Goal: Answer question/provide support: Share knowledge or assist other users

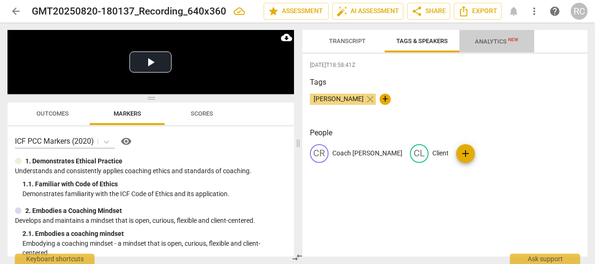
click at [487, 32] on button "Analytics New" at bounding box center [496, 41] width 75 height 22
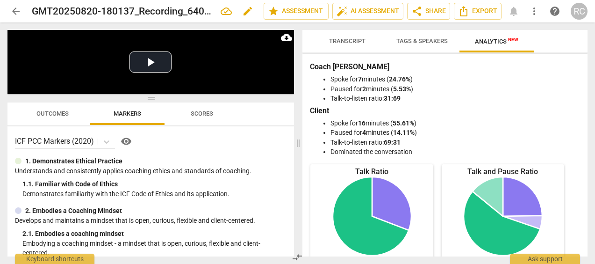
click at [121, 13] on h2 "GMT20250820-180137_Recording_640x360" at bounding box center [122, 12] width 181 height 12
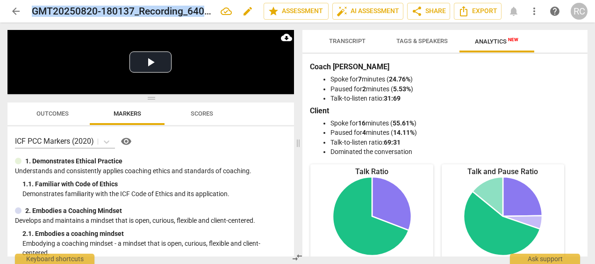
click at [121, 13] on h2 "GMT20250820-180137_Recording_640x360" at bounding box center [122, 12] width 181 height 12
click at [225, 9] on icon at bounding box center [226, 10] width 11 height 7
click at [250, 13] on span "edit" at bounding box center [247, 11] width 11 height 11
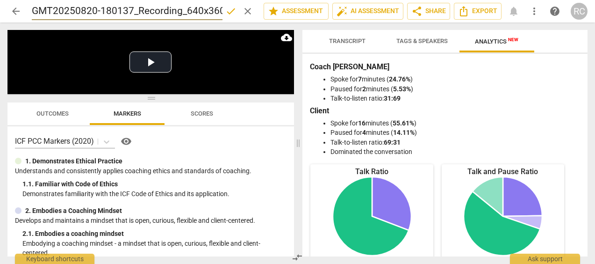
scroll to position [0, 4]
click at [108, 13] on input "GMT20250820-180137_Recording_640x360" at bounding box center [127, 11] width 191 height 18
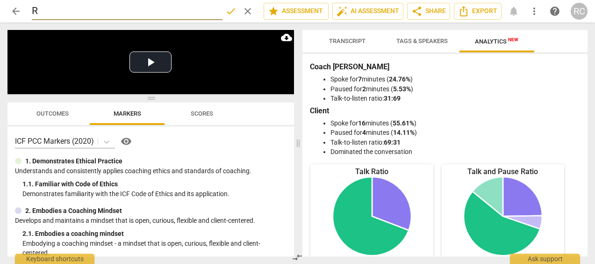
scroll to position [0, 0]
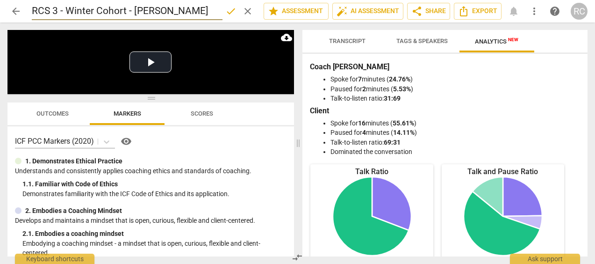
type input "RCS 3 - Winter Cohort - [PERSON_NAME]"
click at [225, 13] on span "done" at bounding box center [230, 11] width 11 height 11
click at [407, 44] on span "Tags & Speakers" at bounding box center [422, 41] width 74 height 13
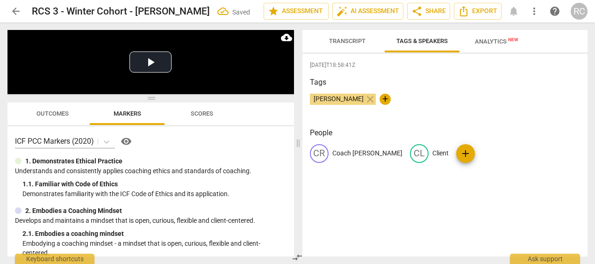
click at [347, 47] on span "Transcript" at bounding box center [347, 41] width 59 height 13
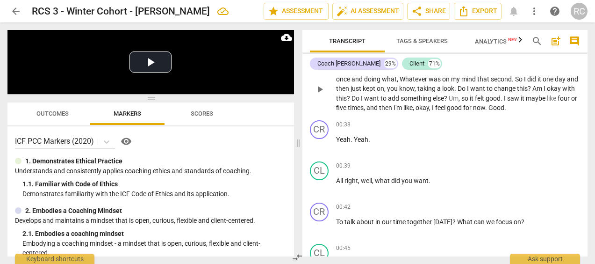
scroll to position [75, 0]
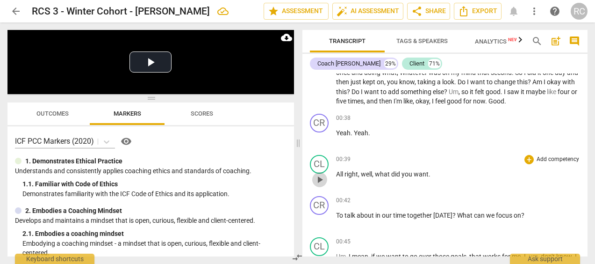
click at [321, 177] on span "play_arrow" at bounding box center [319, 179] width 11 height 11
click at [320, 177] on span "pause" at bounding box center [319, 179] width 11 height 11
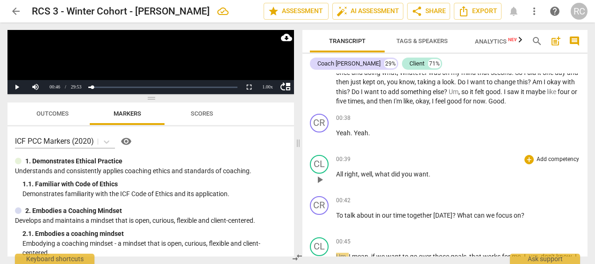
click at [342, 157] on span "00:39" at bounding box center [343, 159] width 14 height 8
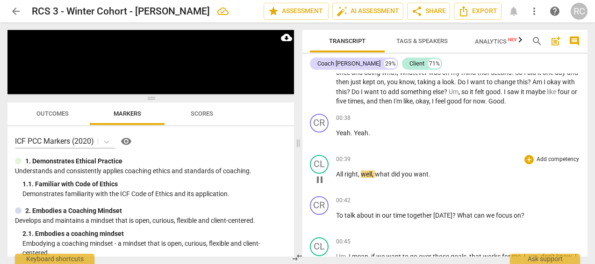
click at [323, 175] on span "pause" at bounding box center [319, 179] width 11 height 11
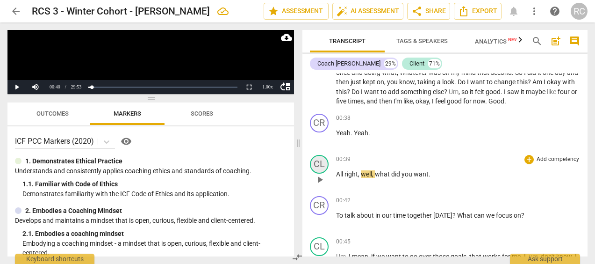
click at [319, 159] on div "CL" at bounding box center [319, 164] width 19 height 19
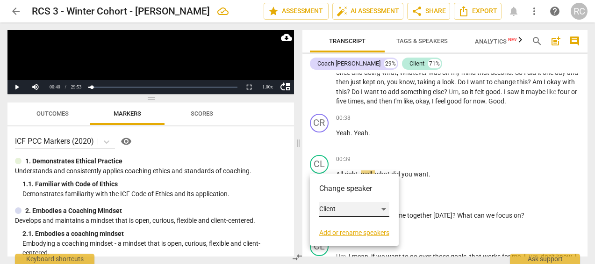
click at [333, 207] on div "Client" at bounding box center [354, 208] width 70 height 15
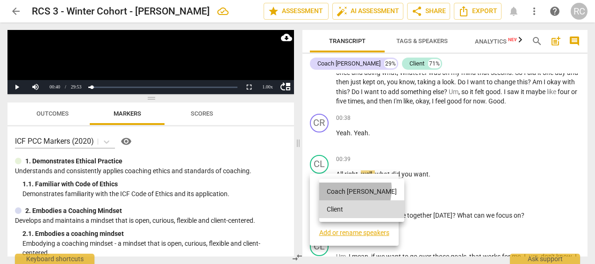
click at [336, 188] on li "Coach [PERSON_NAME]" at bounding box center [361, 191] width 85 height 18
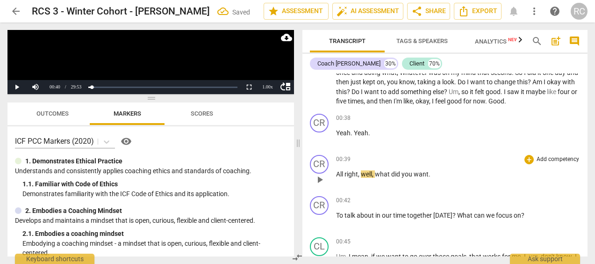
click at [393, 151] on div "CR play_arrow pause 00:39 + Add competency keyboard_arrow_right All right , wel…" at bounding box center [445, 171] width 286 height 41
click at [318, 136] on span "play_arrow" at bounding box center [319, 138] width 11 height 11
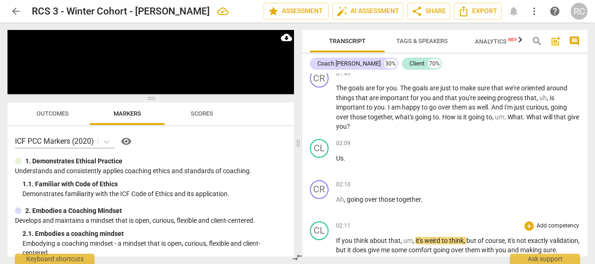
scroll to position [363, 0]
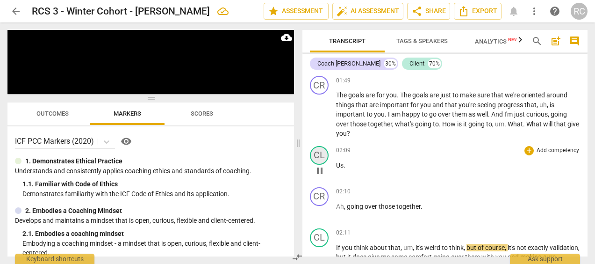
click at [316, 155] on div "CL" at bounding box center [319, 155] width 19 height 19
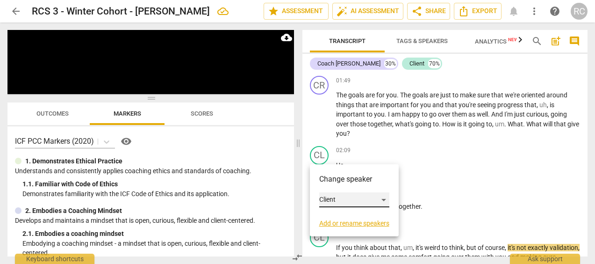
click at [350, 199] on div "Client" at bounding box center [354, 199] width 70 height 15
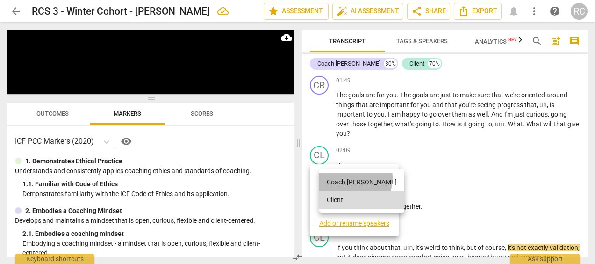
click at [347, 178] on li "Coach [PERSON_NAME]" at bounding box center [361, 182] width 85 height 18
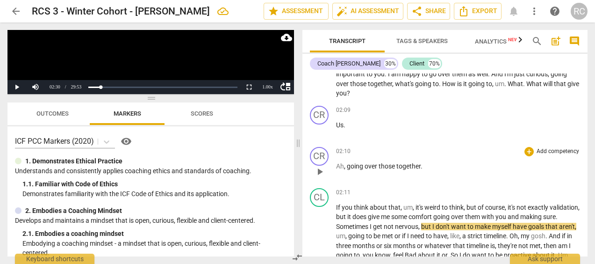
scroll to position [376, 0]
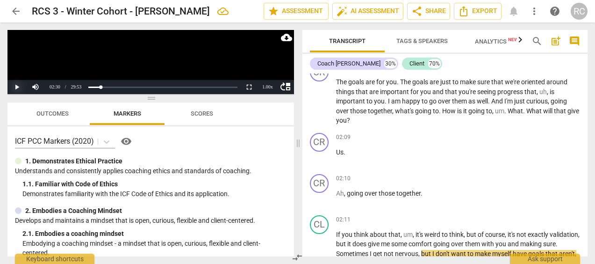
click at [19, 86] on button "Play" at bounding box center [16, 87] width 19 height 14
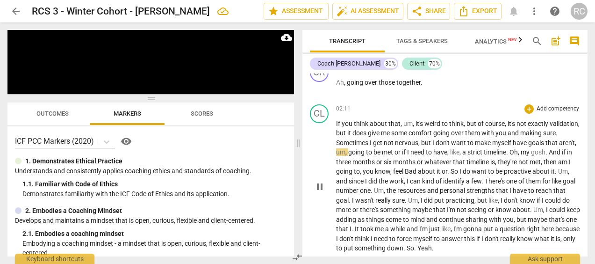
scroll to position [486, 0]
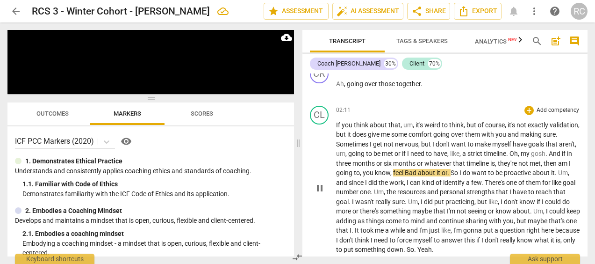
click at [319, 184] on span "pause" at bounding box center [319, 187] width 11 height 11
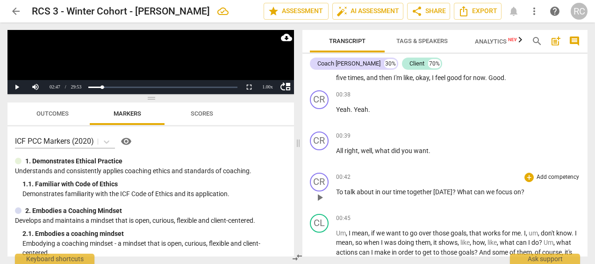
scroll to position [95, 0]
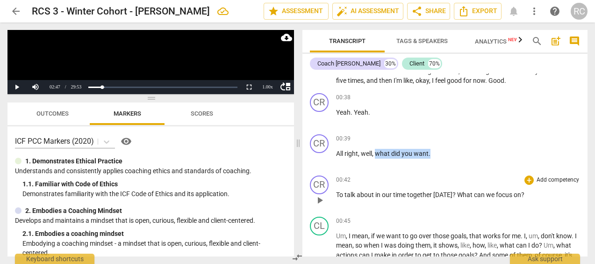
drag, startPoint x: 389, startPoint y: 155, endPoint x: 521, endPoint y: 193, distance: 138.0
click at [526, 195] on div "CR play_arrow pause 00:02 + Add competency keyboard_arrow_right Okay . There we…" at bounding box center [445, 164] width 286 height 183
click at [515, 191] on span "on" at bounding box center [517, 194] width 7 height 7
click at [517, 196] on span "on" at bounding box center [517, 194] width 7 height 7
click at [475, 195] on span "can" at bounding box center [480, 194] width 12 height 7
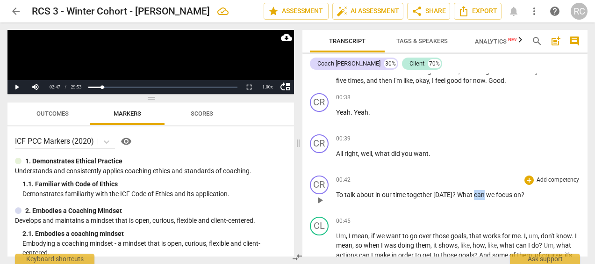
click at [475, 195] on span "can" at bounding box center [480, 194] width 12 height 7
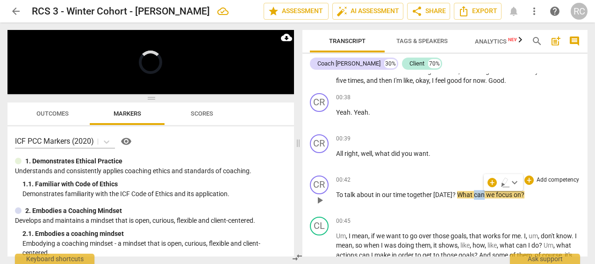
click at [475, 195] on span "can" at bounding box center [480, 194] width 12 height 7
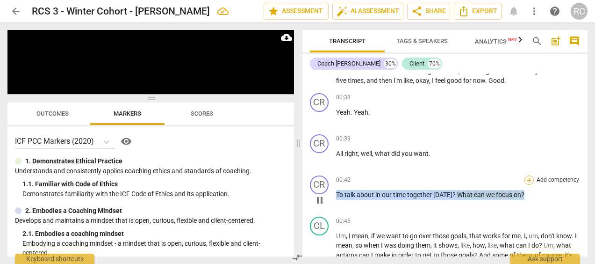
click at [528, 181] on div "+" at bounding box center [528, 179] width 9 height 9
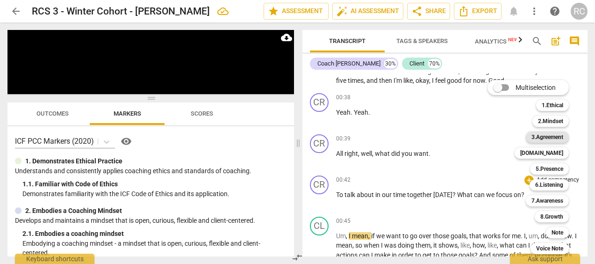
click at [546, 135] on b "3.Agreement" at bounding box center [547, 136] width 32 height 11
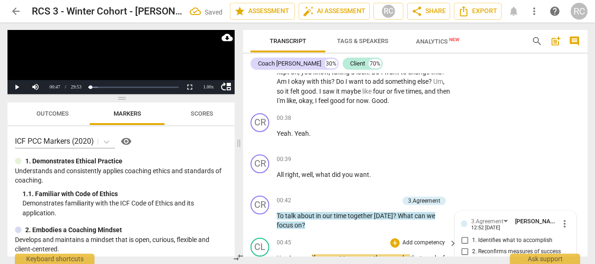
scroll to position [227, 0]
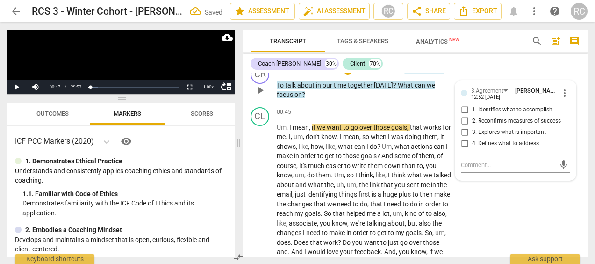
click at [493, 107] on span "1. Identifies what to accomplish" at bounding box center [512, 110] width 80 height 8
click at [472, 107] on input "1. Identifies what to accomplish" at bounding box center [464, 109] width 15 height 11
checkbox input "true"
click at [504, 211] on div "CL play_arrow pause 00:45 + Add competency keyboard_arrow_right Um , I mean , i…" at bounding box center [415, 186] width 344 height 167
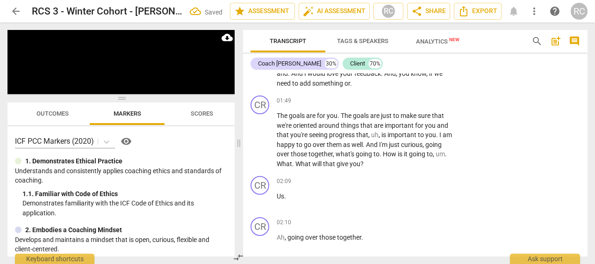
scroll to position [406, 0]
drag, startPoint x: 390, startPoint y: 144, endPoint x: 390, endPoint y: 160, distance: 15.9
click at [390, 160] on p "The goals are for you . The goals are just to make sure that we're oriented aro…" at bounding box center [365, 138] width 176 height 57
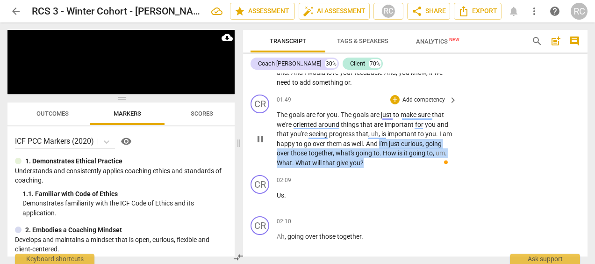
scroll to position [305, 0]
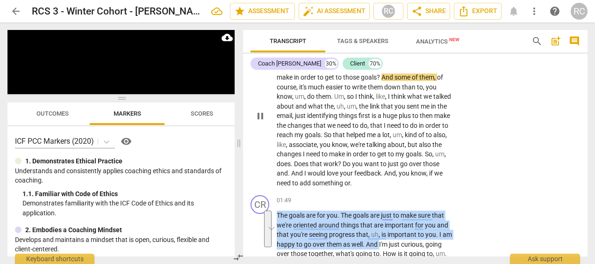
drag, startPoint x: 390, startPoint y: 142, endPoint x: 424, endPoint y: 185, distance: 55.5
click at [424, 186] on div "CR play_arrow pause 00:02 + Add competency keyboard_arrow_right Okay . There we…" at bounding box center [415, 164] width 344 height 183
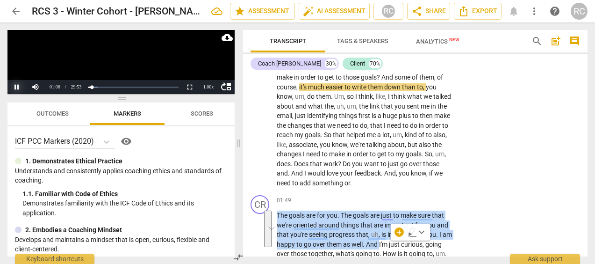
click at [14, 86] on button "Pause" at bounding box center [16, 87] width 19 height 14
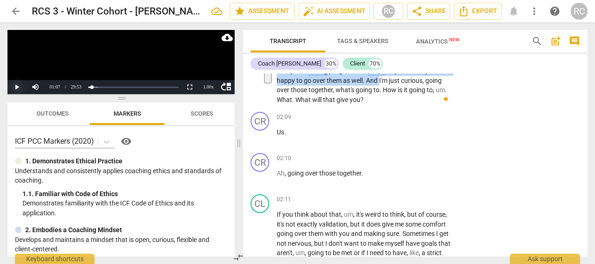
scroll to position [449, 0]
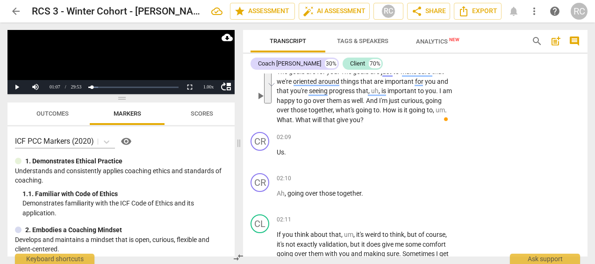
click at [401, 103] on span "just" at bounding box center [395, 100] width 12 height 7
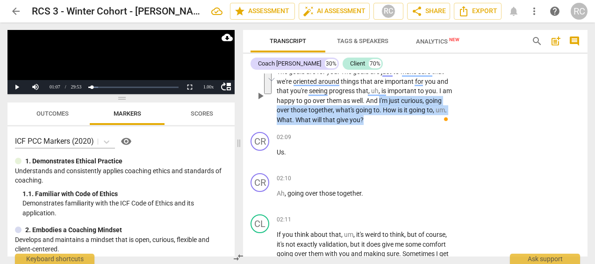
drag, startPoint x: 391, startPoint y: 100, endPoint x: 399, endPoint y: 122, distance: 23.2
click at [399, 122] on p "The goals are for you . The goals are just to make sure that we're oriented aro…" at bounding box center [365, 95] width 176 height 57
click at [418, 107] on span "keyboard_arrow_down" at bounding box center [415, 107] width 11 height 11
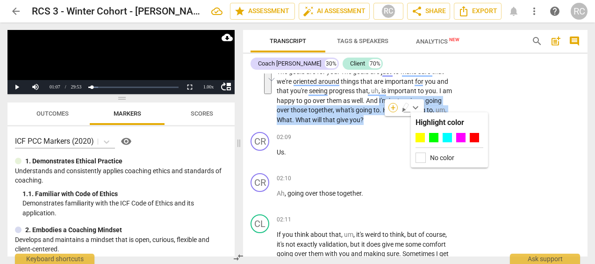
click at [390, 104] on div "+" at bounding box center [392, 107] width 9 height 9
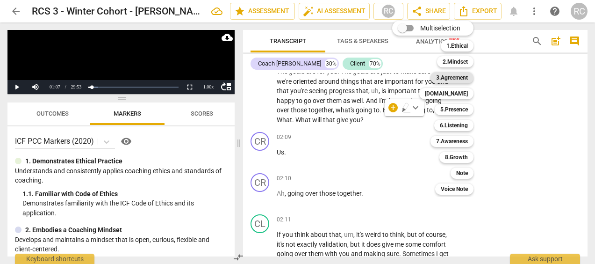
click at [439, 74] on b "3.Agreement" at bounding box center [452, 77] width 32 height 11
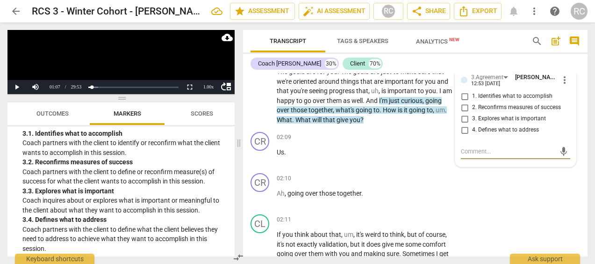
scroll to position [222, 0]
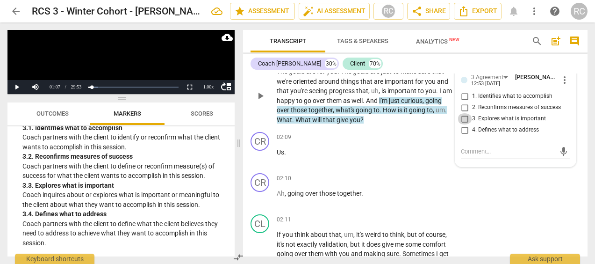
click at [461, 117] on input "3. Explores what is important" at bounding box center [464, 118] width 15 height 11
checkbox input "true"
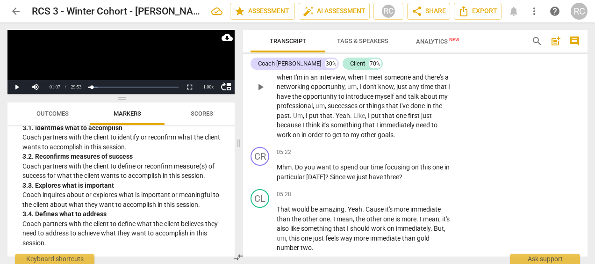
scroll to position [1237, 0]
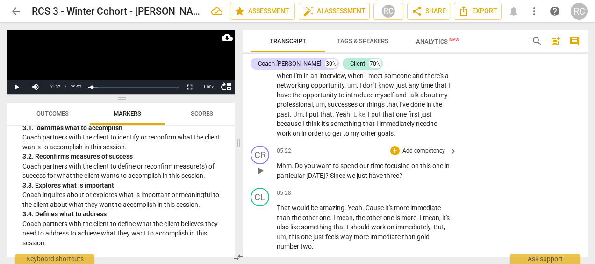
click at [369, 179] on span "just" at bounding box center [363, 174] width 12 height 7
click at [259, 176] on span "play_arrow" at bounding box center [260, 170] width 11 height 11
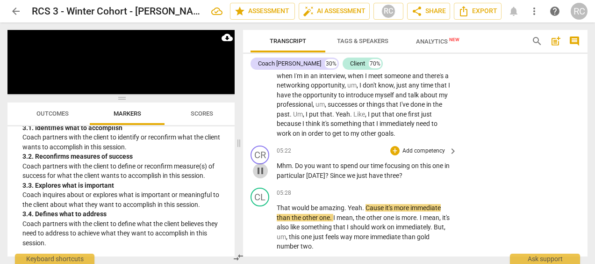
click at [256, 176] on span "pause" at bounding box center [260, 170] width 11 height 11
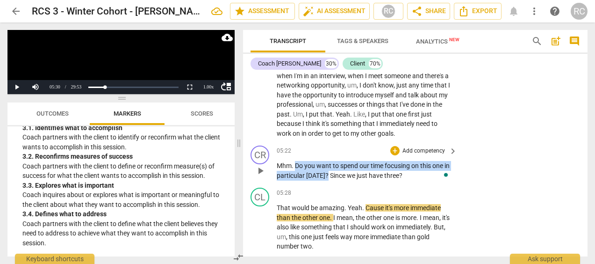
drag, startPoint x: 296, startPoint y: 174, endPoint x: 331, endPoint y: 188, distance: 38.0
click at [331, 180] on p "Mhm . Do you want to spend our time focusing on this one in particular [DATE] ?…" at bounding box center [365, 170] width 176 height 19
click at [365, 175] on span "keyboard_arrow_down" at bounding box center [364, 172] width 11 height 11
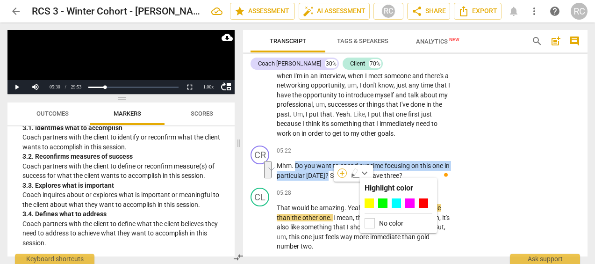
click at [341, 172] on div "+" at bounding box center [341, 172] width 9 height 9
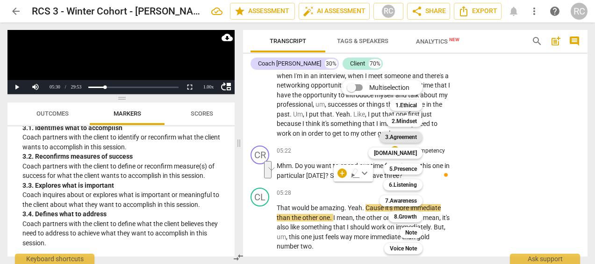
click at [406, 136] on b "3.Agreement" at bounding box center [401, 136] width 32 height 11
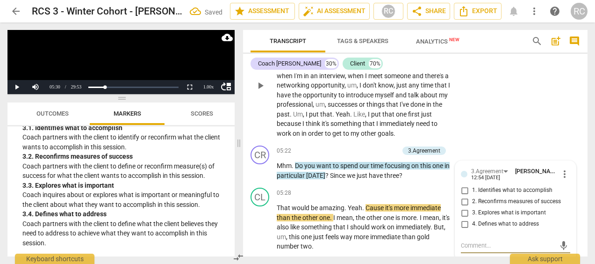
scroll to position [1239, 0]
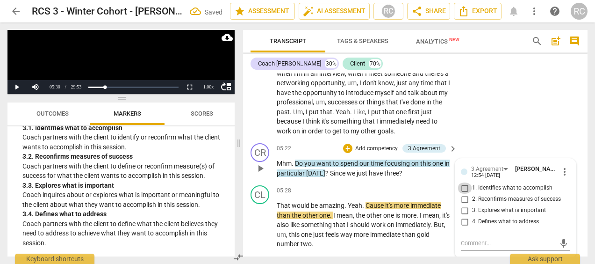
click at [462, 193] on input "1. Identifies what to accomplish" at bounding box center [464, 187] width 15 height 11
checkbox input "true"
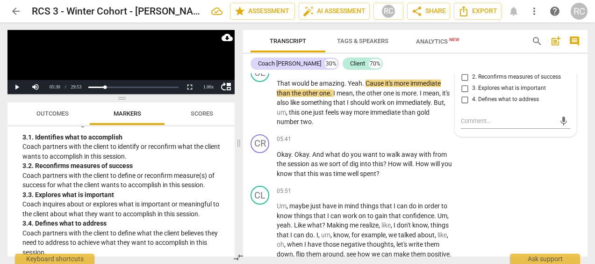
scroll to position [1363, 0]
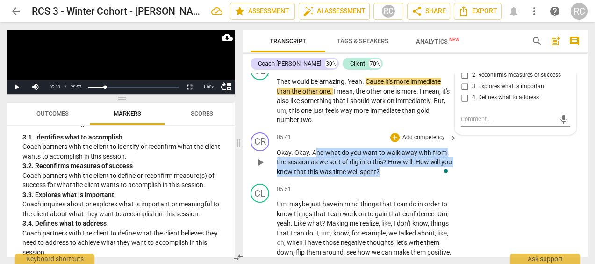
drag, startPoint x: 318, startPoint y: 162, endPoint x: 394, endPoint y: 180, distance: 78.3
click at [394, 177] on p "Okay . Okay . And what do you want to walk away with from the session as we sor…" at bounding box center [365, 162] width 176 height 29
click at [403, 169] on div "+" at bounding box center [400, 168] width 9 height 9
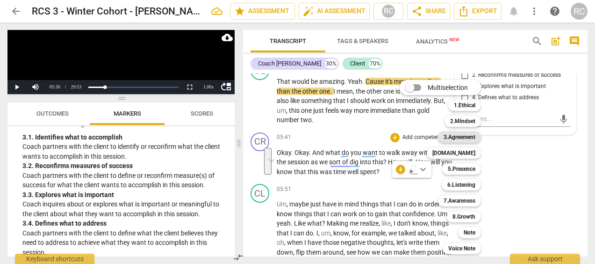
click at [457, 136] on b "3.Agreement" at bounding box center [459, 136] width 32 height 11
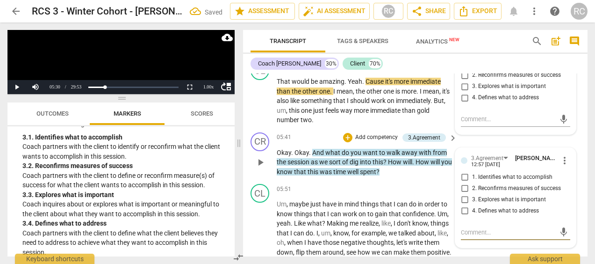
click at [463, 194] on input "2. Reconfirms measures of success" at bounding box center [464, 188] width 15 height 11
checkbox input "true"
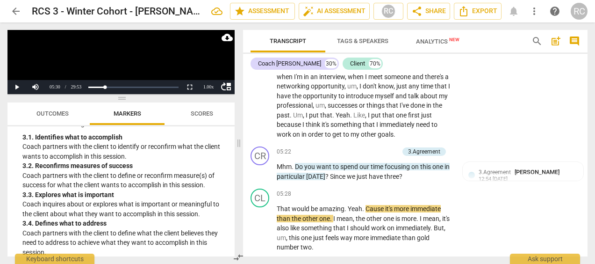
scroll to position [1237, 0]
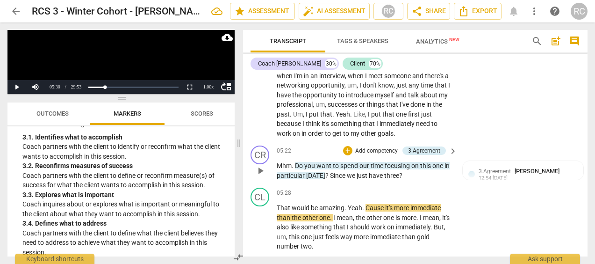
click at [452, 157] on span "keyboard_arrow_right" at bounding box center [452, 150] width 11 height 11
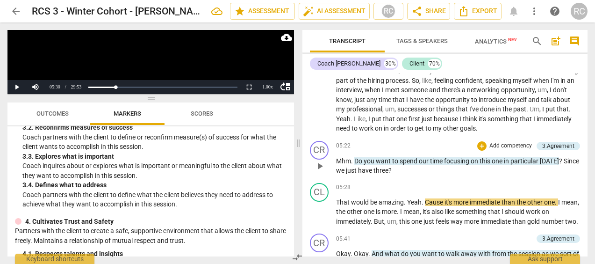
scroll to position [184, 0]
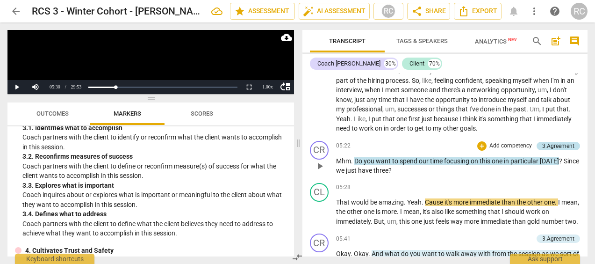
click at [554, 143] on div "3.Agreement" at bounding box center [558, 146] width 32 height 8
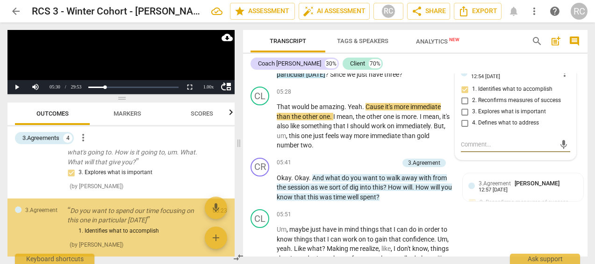
scroll to position [83, 0]
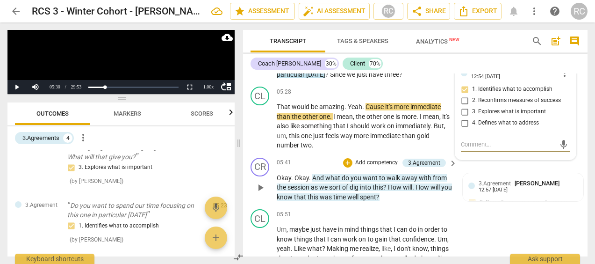
click at [372, 167] on p "Add competency" at bounding box center [376, 162] width 44 height 8
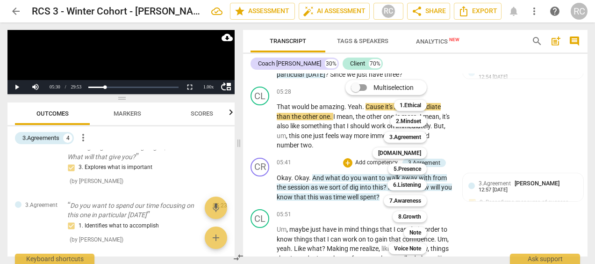
click at [519, 134] on div at bounding box center [297, 132] width 595 height 264
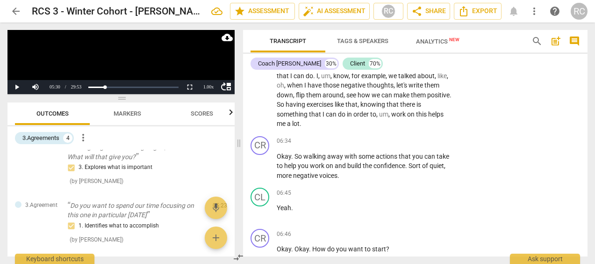
scroll to position [1526, 0]
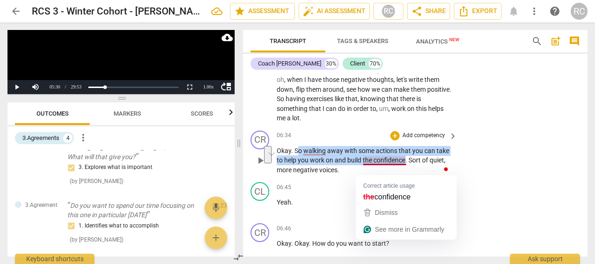
drag, startPoint x: 297, startPoint y: 159, endPoint x: 405, endPoint y: 171, distance: 109.0
click at [405, 171] on p "Okay . So walking away with some actions that you can take to help you work on …" at bounding box center [365, 160] width 176 height 29
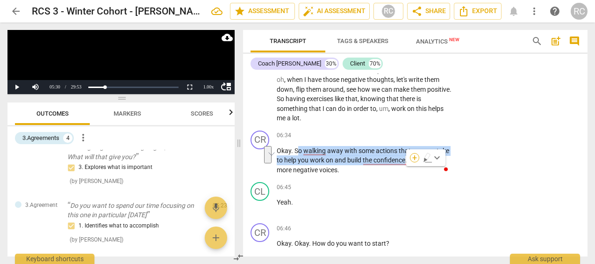
click at [413, 159] on div "+" at bounding box center [414, 157] width 9 height 9
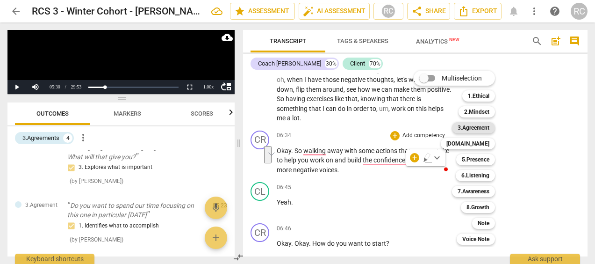
click at [470, 127] on b "3.Agreement" at bounding box center [473, 127] width 32 height 11
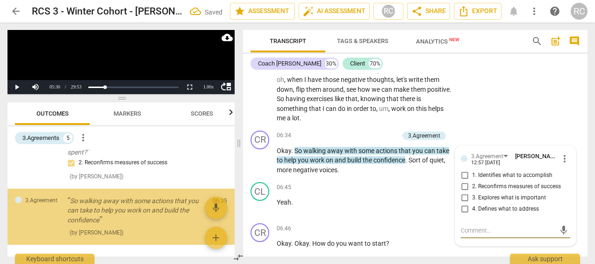
scroll to position [236, 0]
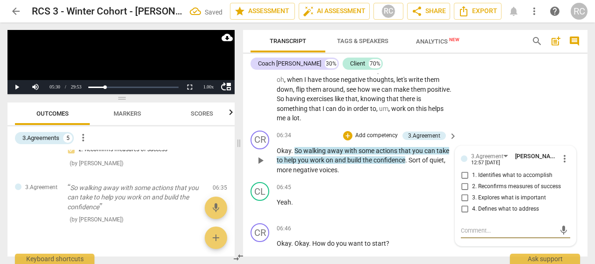
click at [464, 192] on input "2. Reconfirms measures of success" at bounding box center [464, 186] width 15 height 11
checkbox input "true"
click at [527, 83] on div "CL play_arrow pause 05:51 + Add competency keyboard_arrow_right Um , maybe just…" at bounding box center [415, 71] width 344 height 109
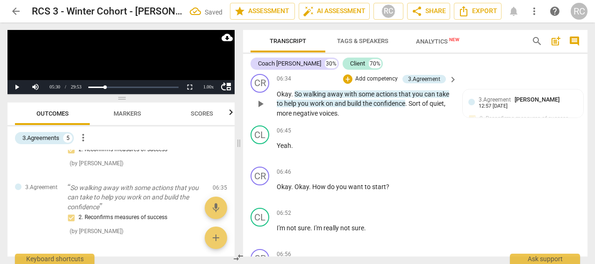
scroll to position [1583, 0]
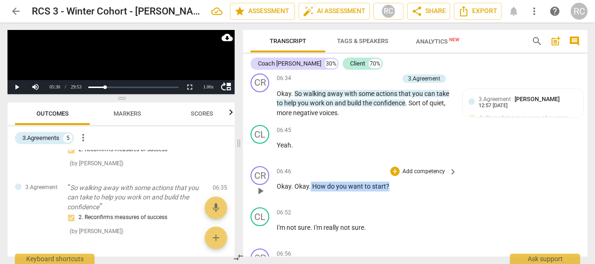
drag, startPoint x: 395, startPoint y: 196, endPoint x: 309, endPoint y: 194, distance: 85.5
click at [309, 191] on p "Okay . Okay . How do you want to start ?" at bounding box center [365, 186] width 176 height 10
click at [397, 185] on div "+" at bounding box center [395, 183] width 9 height 9
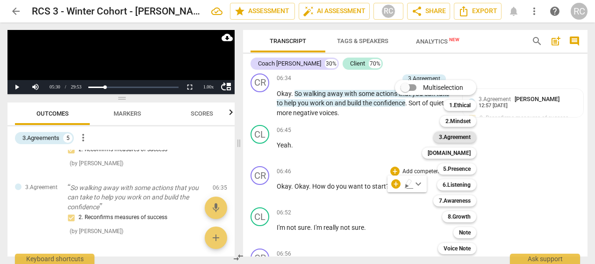
click at [461, 135] on b "3.Agreement" at bounding box center [455, 136] width 32 height 11
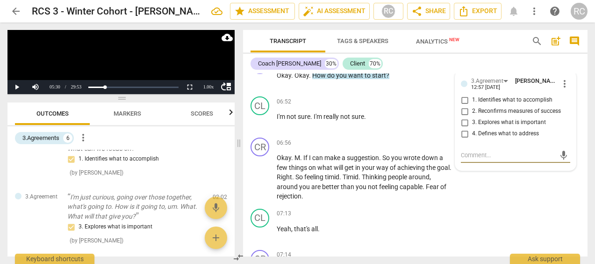
scroll to position [0, 0]
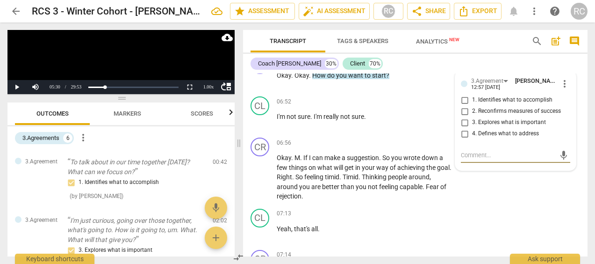
click at [137, 113] on span "Markers" at bounding box center [128, 113] width 28 height 7
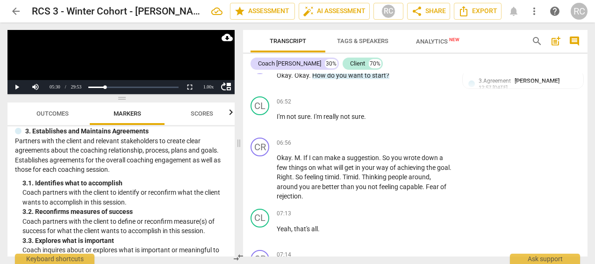
scroll to position [159, 0]
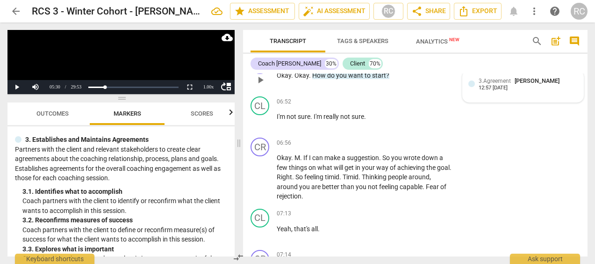
click at [499, 84] on span "3.Agreement" at bounding box center [494, 81] width 32 height 7
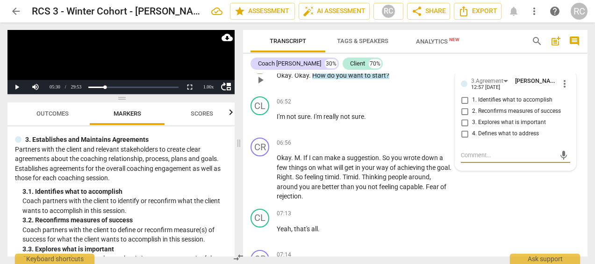
click at [472, 159] on textarea at bounding box center [508, 154] width 94 height 9
type textarea "A"
type textarea "As"
type textarea "Ask"
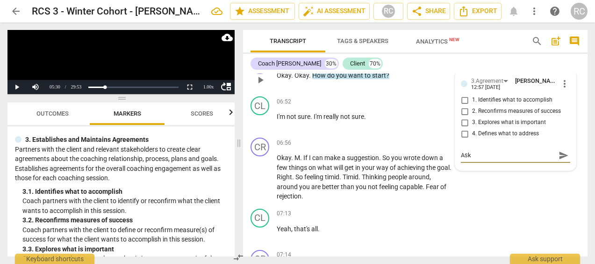
type textarea "Asks"
type textarea "Asks c"
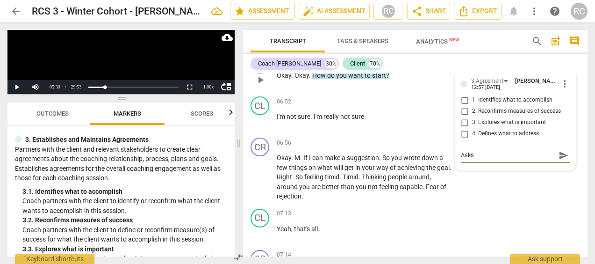
type textarea "Asks c"
type textarea "Asks cl"
type textarea "Asks cli"
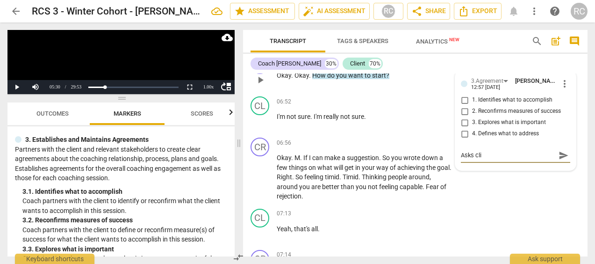
type textarea "Asks clie"
type textarea "Asks cliet"
type textarea "Asks clie"
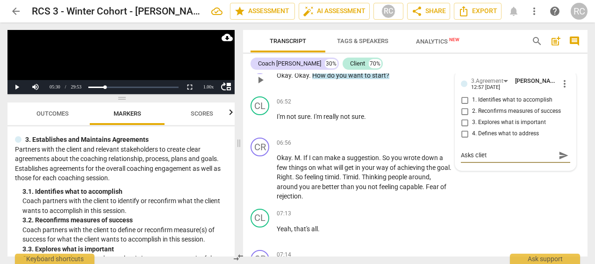
type textarea "Asks clie"
type textarea "Asks clien"
type textarea "Asks client"
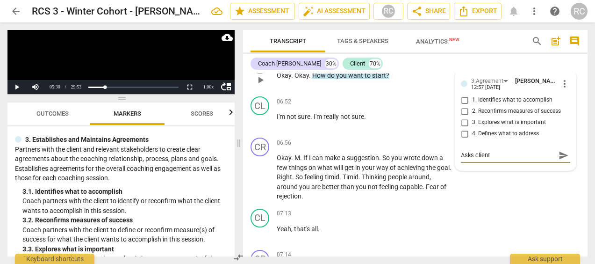
type textarea "Asks client"
type textarea "Asks client t"
type textarea "Asks client to"
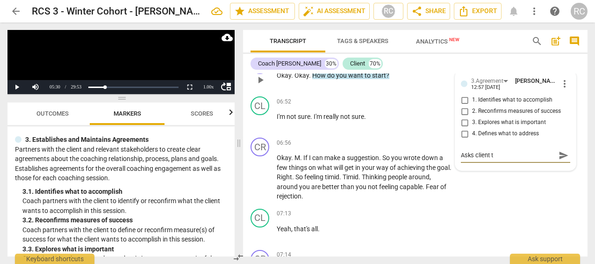
type textarea "Asks client to"
type textarea "Asks client to g"
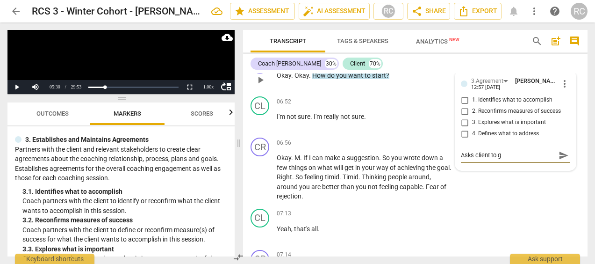
type textarea "Asks client to ge"
type textarea "Asks client to get"
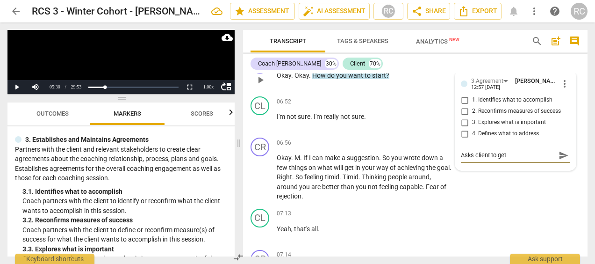
type textarea "Asks client to get"
type textarea "Asks client to get s"
type textarea "Asks client to get st"
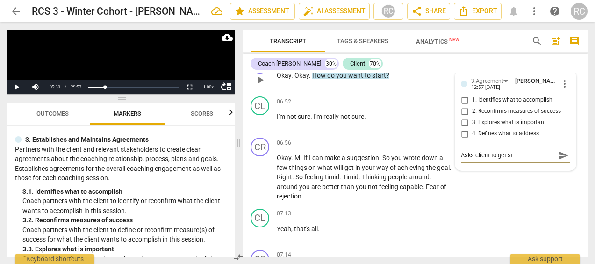
type textarea "Asks client to get sta"
type textarea "Asks client to get star"
type textarea "Asks client to get start"
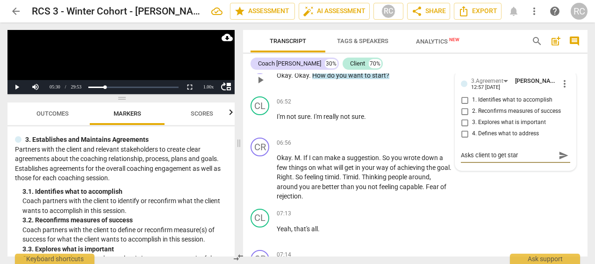
type textarea "Asks client to get start"
type textarea "Asks client to get starte"
type textarea "Asks client to get started"
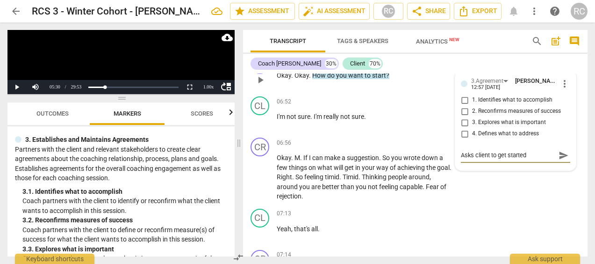
click at [561, 160] on span "send" at bounding box center [563, 155] width 10 height 10
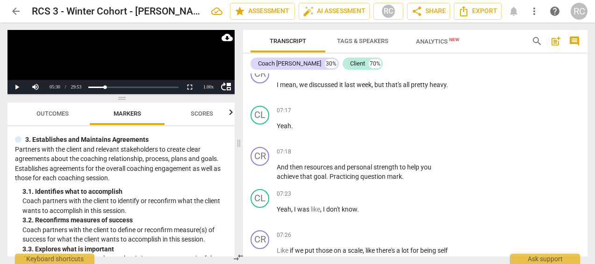
scroll to position [1884, 0]
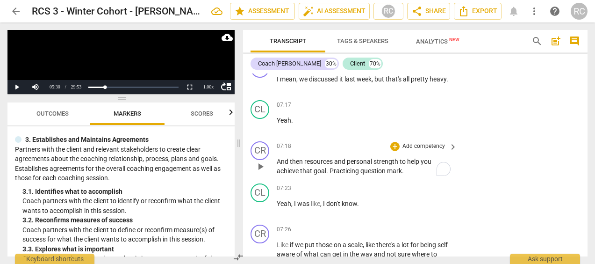
click at [330, 174] on span "Practicing" at bounding box center [344, 170] width 31 height 7
click at [355, 174] on span "Practicing" at bounding box center [344, 170] width 31 height 7
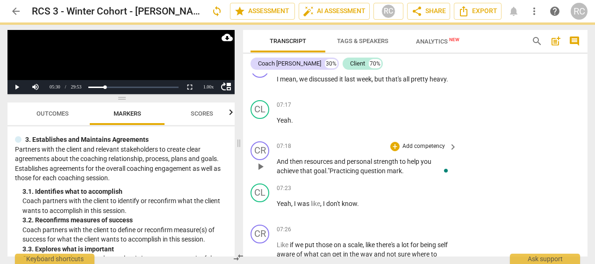
click at [359, 174] on span "Practicing" at bounding box center [344, 170] width 31 height 7
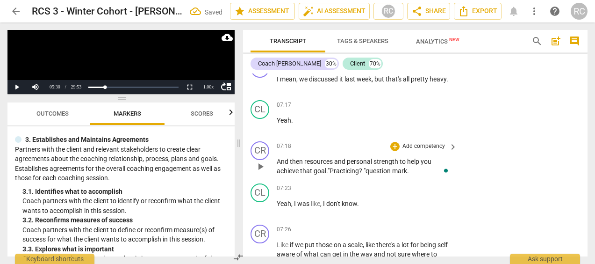
click at [371, 174] on span "question" at bounding box center [378, 170] width 27 height 7
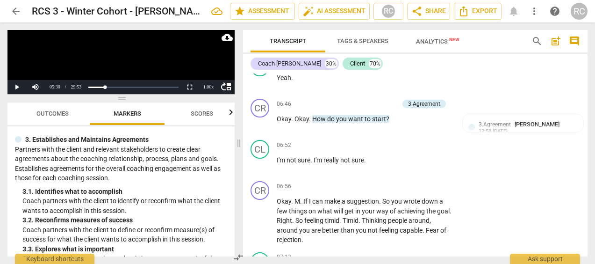
scroll to position [1664, 0]
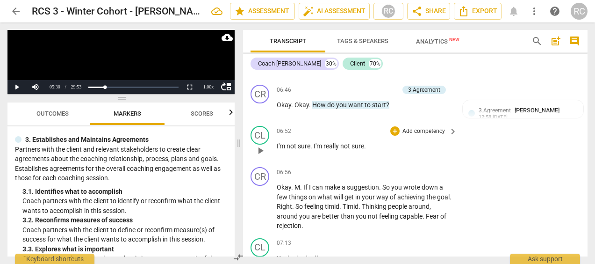
click at [451, 137] on span "keyboard_arrow_right" at bounding box center [452, 131] width 11 height 11
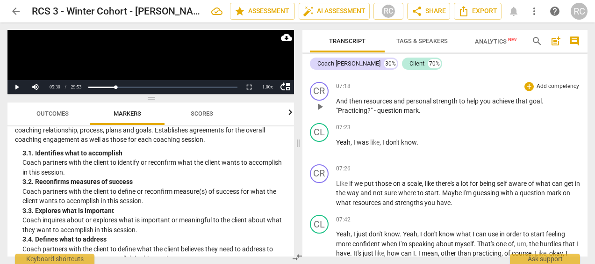
scroll to position [130, 0]
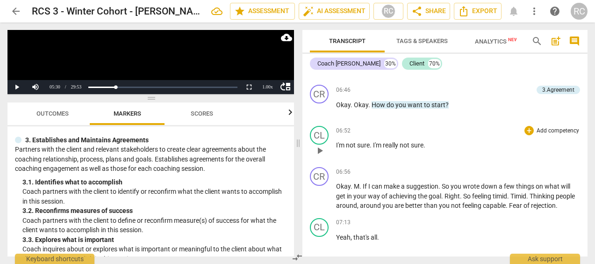
click at [402, 149] on span "not" at bounding box center [405, 144] width 11 height 7
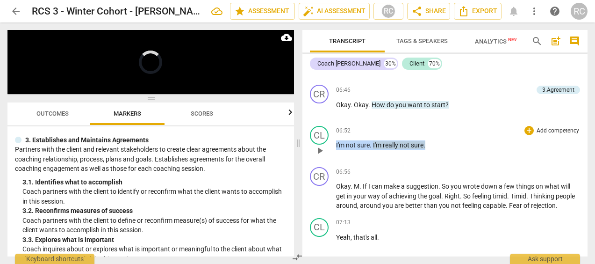
click at [402, 149] on span "not" at bounding box center [405, 144] width 11 height 7
click at [457, 142] on span "keyboard_arrow_down" at bounding box center [456, 142] width 11 height 11
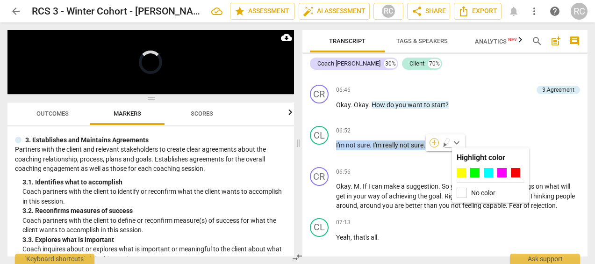
click at [435, 141] on div "+" at bounding box center [433, 142] width 9 height 9
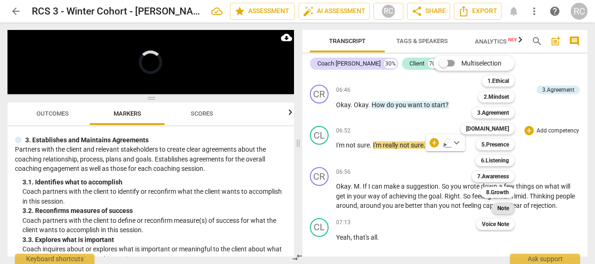
click at [509, 205] on b "Note" at bounding box center [503, 207] width 12 height 11
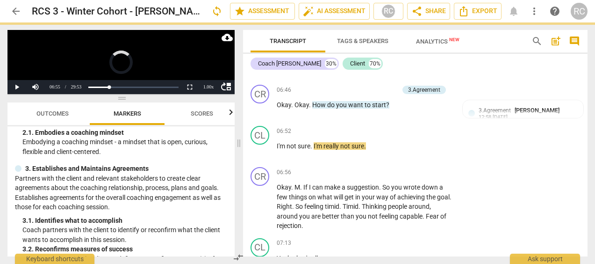
scroll to position [159, 0]
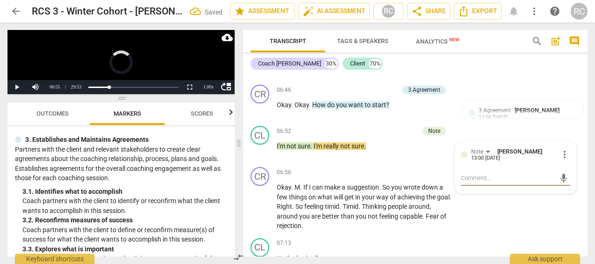
type textarea "r"
type textarea "re"
type textarea "rea"
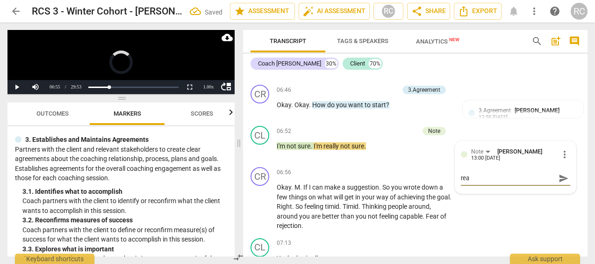
type textarea "real"
type textarea "reall"
type textarea "really"
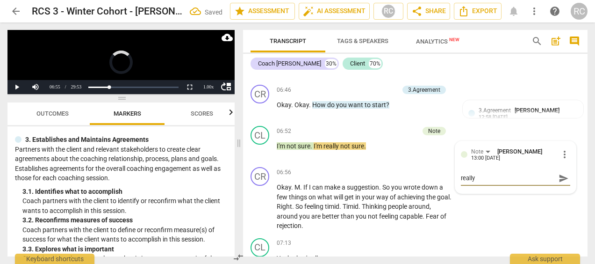
type textarea "really"
type textarea "really c"
type textarea "really co"
type textarea "really cou"
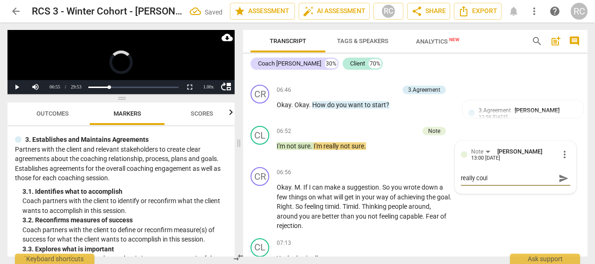
type textarea "really coulu"
type textarea "really coulud"
type textarea "really coulud o"
type textarea "really coulud of"
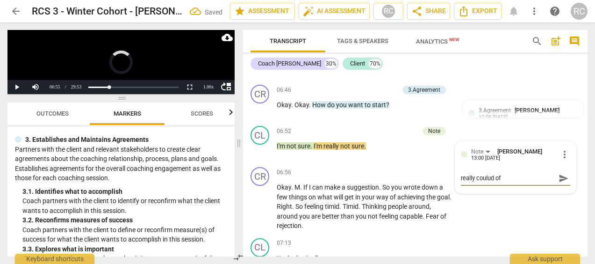
type textarea "really coulud of"
type textarea "really coulud of u"
type textarea "really coulud of us"
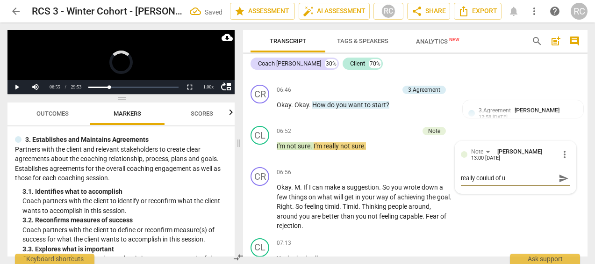
type textarea "really coulud of us"
type textarea "really coulud of use"
type textarea "really coulud of used"
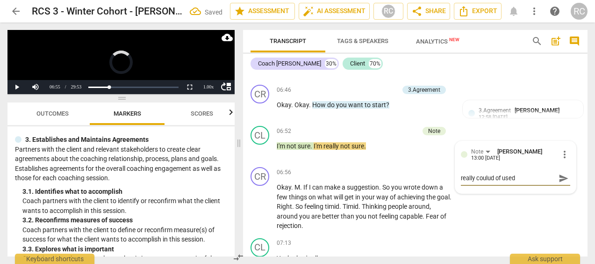
type textarea "really coulud of used"
type textarea "really coulud of used a"
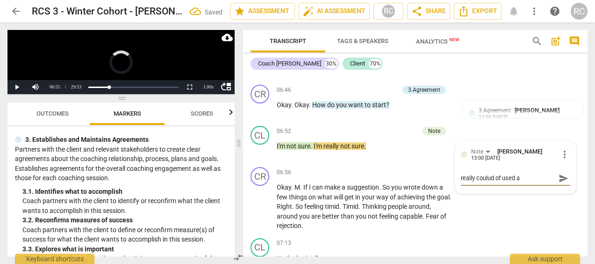
type textarea "really coulud of used a"
type textarea "really coulud of used a b"
type textarea "really coulud of used a bo"
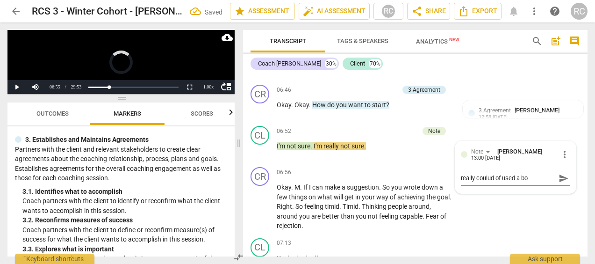
type textarea "really coulud of used a b"
type textarea "really coulud of used a"
type textarea "really coulud of used a p"
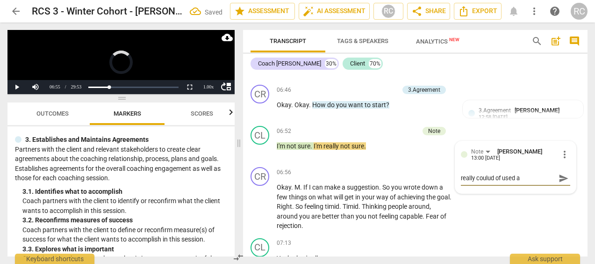
type textarea "really coulud of used a p"
type textarea "really coulud of used a pa"
type textarea "really coulud of used a pau"
type textarea "really coulud of used a paus"
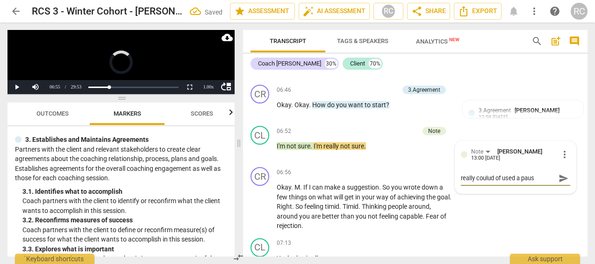
type textarea "really coulud of used a pause"
type textarea "really coulud of used a pause h"
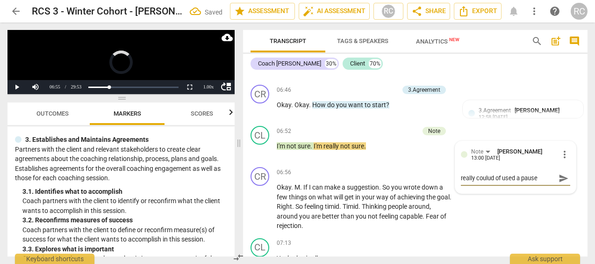
type textarea "really coulud of used a pause h"
type textarea "really coulud of used a pause he"
type textarea "really coulud of used a pause her"
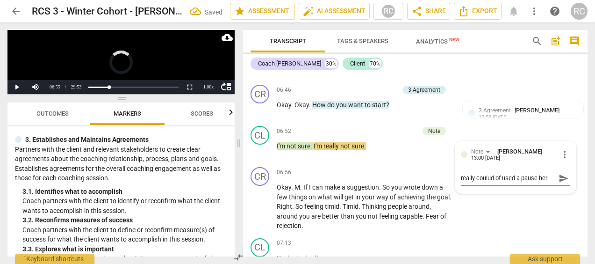
type textarea "really coulud of used a pause here"
type textarea "really coulud of used a pause here o"
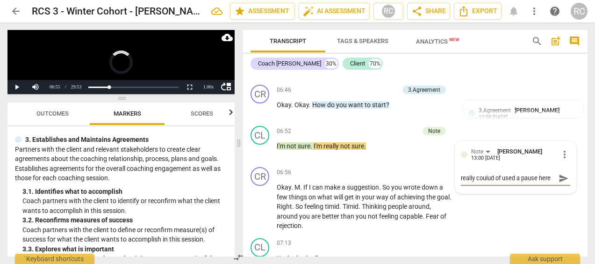
type textarea "really coulud of used a pause here o"
type textarea "really coulud of used a pause here on"
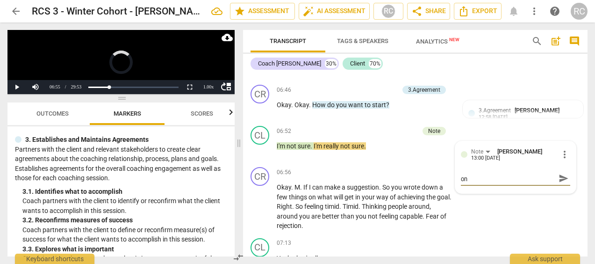
type textarea "really coulud of used a pause here on"
type textarea "really coulud of used a pause here on m"
type textarea "really coulud of used a pause here on my"
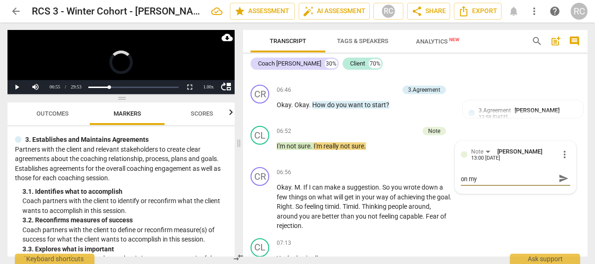
type textarea "really coulud of used a pause here on my"
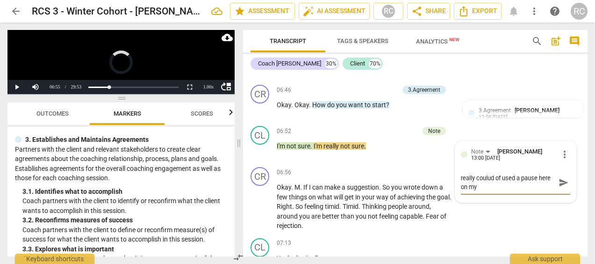
type textarea "really coulud of used a pause here on my h"
type textarea "really coulud of used a pause here on my"
type textarea "really coulud of used a pause here on my e"
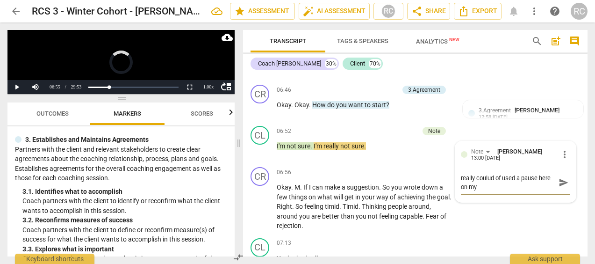
type textarea "really coulud of used a pause here on my e"
type textarea "really coulud of used a pause here on my en"
type textarea "really coulud of used a pause here on my end"
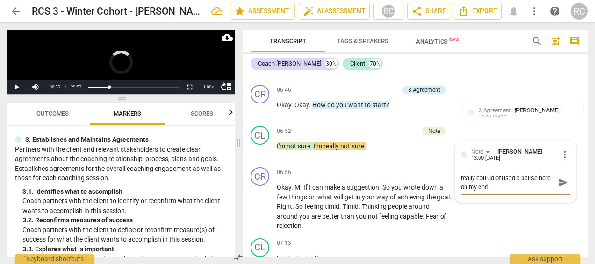
type textarea "really coulud of used a pause here on my end r"
type textarea "really coulud of used a pause here on my end ra"
type textarea "really coulud of used a pause here on my end rat"
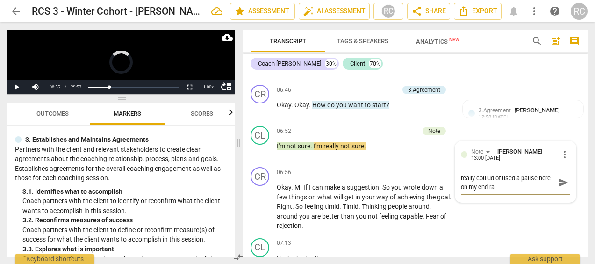
type textarea "really coulud of used a pause here on my end rat"
type textarea "really coulud of used a pause here on my end ra"
type textarea "really coulud of used a pause here on my end r"
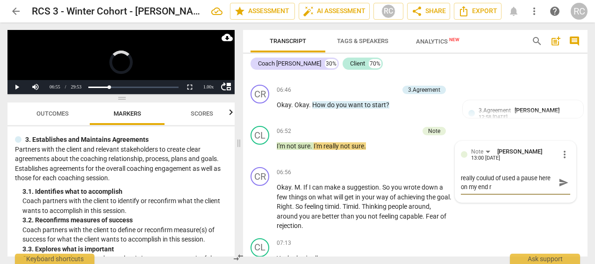
type textarea "really coulud of used a pause here on my end"
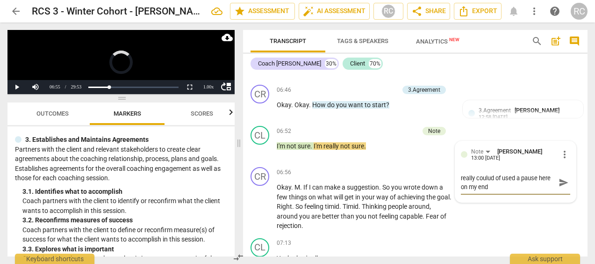
type textarea "really coulud of used a pause here on my end"
type textarea "really coulud of used a pause here on my end t"
type textarea "really coulud of used a pause here on my end to"
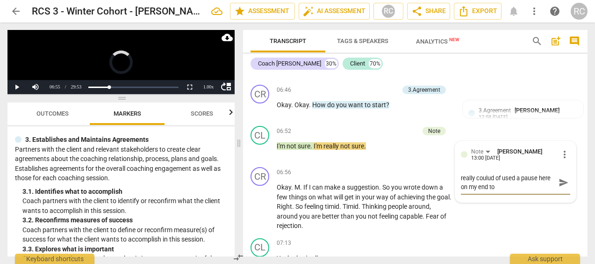
type textarea "really coulud of used a pause here on my end to s"
type textarea "really coulud of used a pause here on my end to se"
type textarea "really coulud of used a pause here on my end to see"
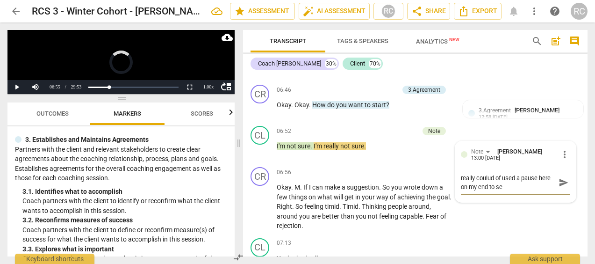
type textarea "really coulud of used a pause here on my end to see"
type textarea "really coulud of used a pause here on my end to see w"
type textarea "really coulud of used a pause here on my end to see wh"
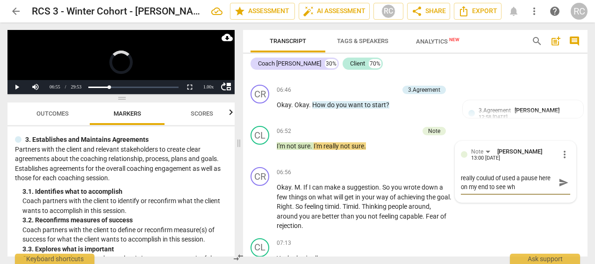
type textarea "really coulud of used a pause here on my end to see whe"
type textarea "really coulud of used a pause here on my end to see wher"
type textarea "really coulud of used a pause here on my end to see where"
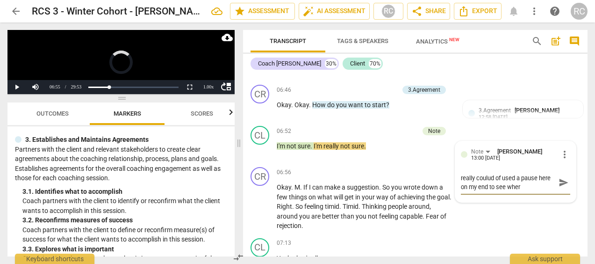
type textarea "really coulud of used a pause here on my end to see where"
type textarea "really coulud of used a pause here on my end to see where s"
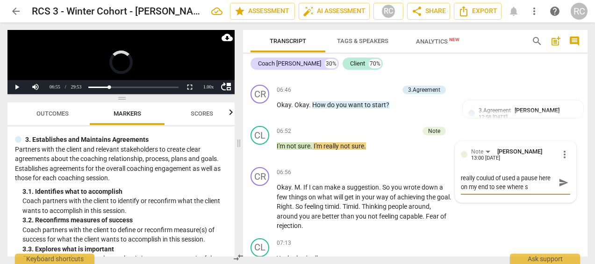
type textarea "really coulud of used a pause here on my end to see where sh"
type textarea "really coulud of used a pause here on my end to see where sho"
type textarea "really coulud of used a pause here on my end to see where shou"
type textarea "really coulud of used a pause here on my end to see where shoul"
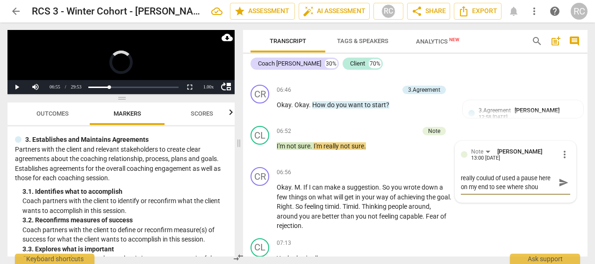
type textarea "really coulud of used a pause here on my end to see where shoul"
type textarea "really coulud of used a pause here on my end to see where should"
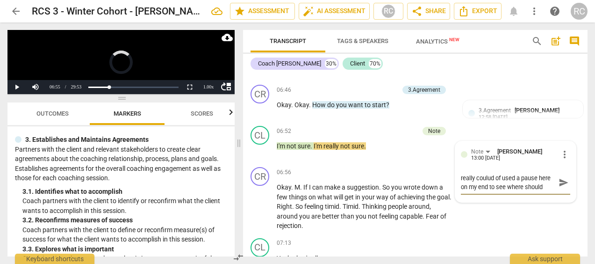
type textarea "really coulud of used a pause here on my end to see where should w"
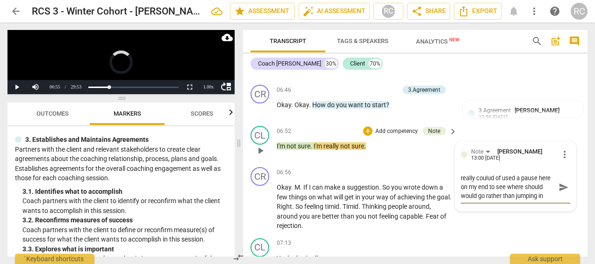
click at [485, 187] on textarea "really coulud of used a pause here on my end to see where should would go rathe…" at bounding box center [508, 186] width 94 height 27
click at [559, 192] on span "send" at bounding box center [563, 187] width 10 height 10
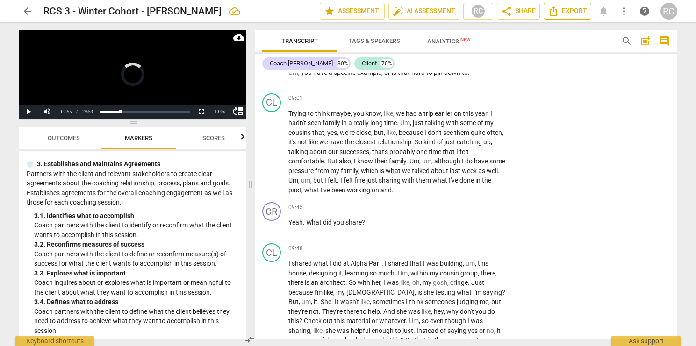
scroll to position [2108, 0]
